Goal: Find specific page/section: Find specific page/section

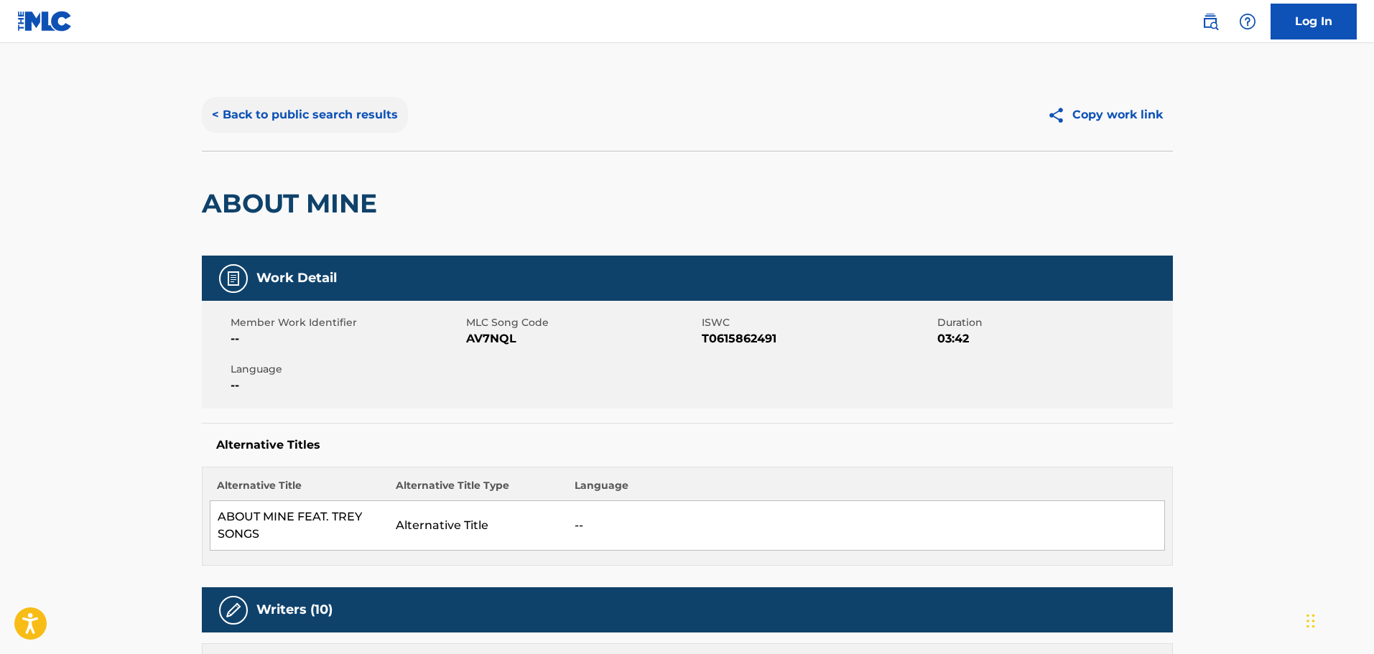
click at [330, 116] on button "< Back to public search results" at bounding box center [305, 115] width 206 height 36
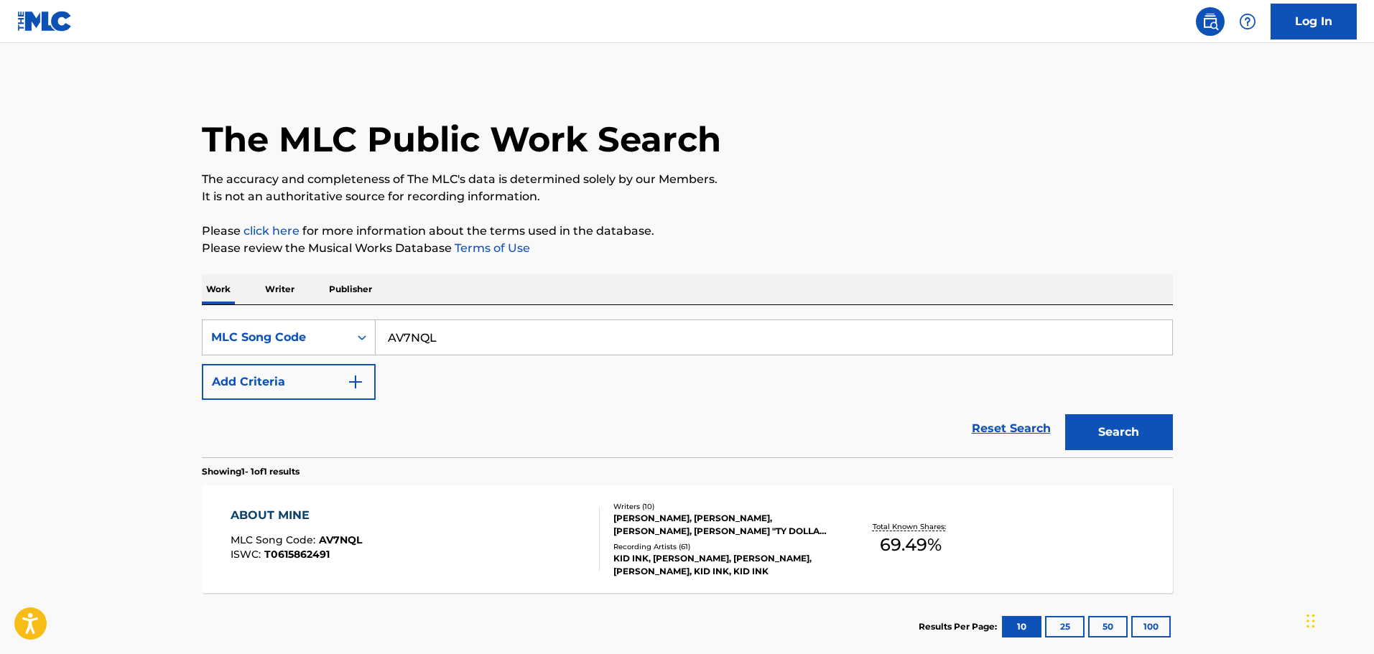
drag, startPoint x: 440, startPoint y: 341, endPoint x: 387, endPoint y: 341, distance: 53.2
click at [387, 341] on input "AV7NQL" at bounding box center [774, 337] width 797 height 34
paste input "YA0W09"
type input "YA0W09"
click at [1104, 430] on button "Search" at bounding box center [1119, 433] width 108 height 36
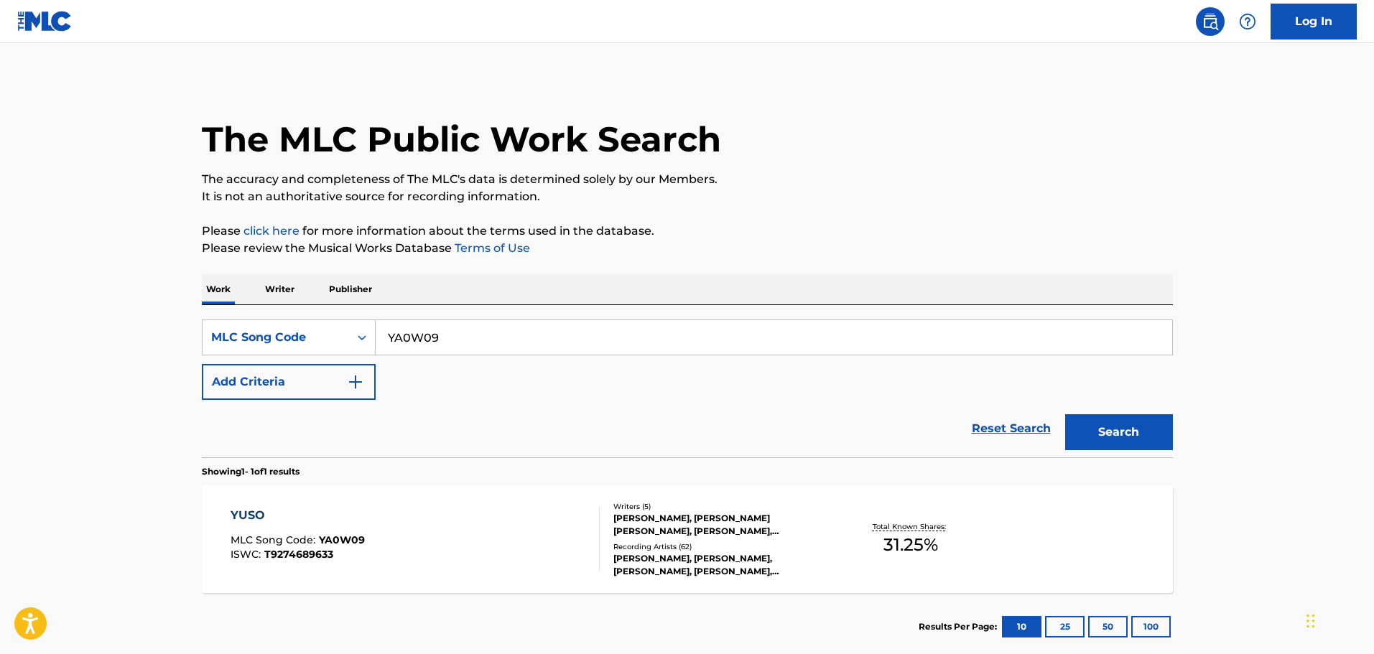
click at [649, 522] on div "[PERSON_NAME], [PERSON_NAME] [PERSON_NAME], [PERSON_NAME], [PERSON_NAME], [PERS…" at bounding box center [722, 525] width 217 height 26
